Goal: Information Seeking & Learning: Understand process/instructions

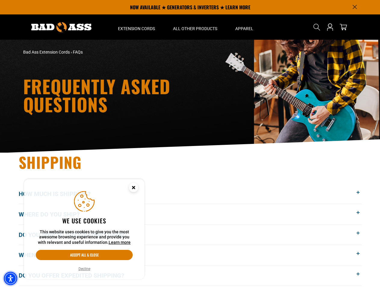
click at [11, 278] on img "Accessibility Menu" at bounding box center [10, 277] width 13 height 13
